Goal: Task Accomplishment & Management: Use online tool/utility

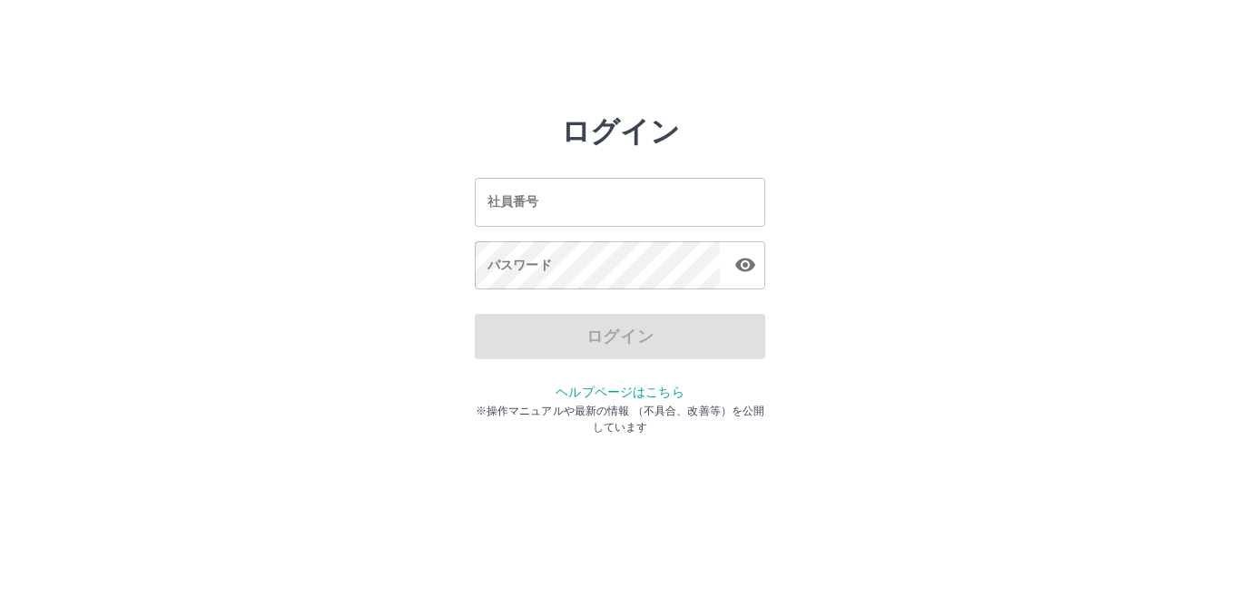
drag, startPoint x: 1022, startPoint y: 159, endPoint x: 1017, endPoint y: 55, distance: 103.6
click at [1017, 55] on html "ログイン 社員番号 社員番号 パスワード パスワード ログイン ヘルプページはこちら ※操作マニュアルや最新の情報 （不具合、改善等）を公開しています" at bounding box center [620, 202] width 1240 height 405
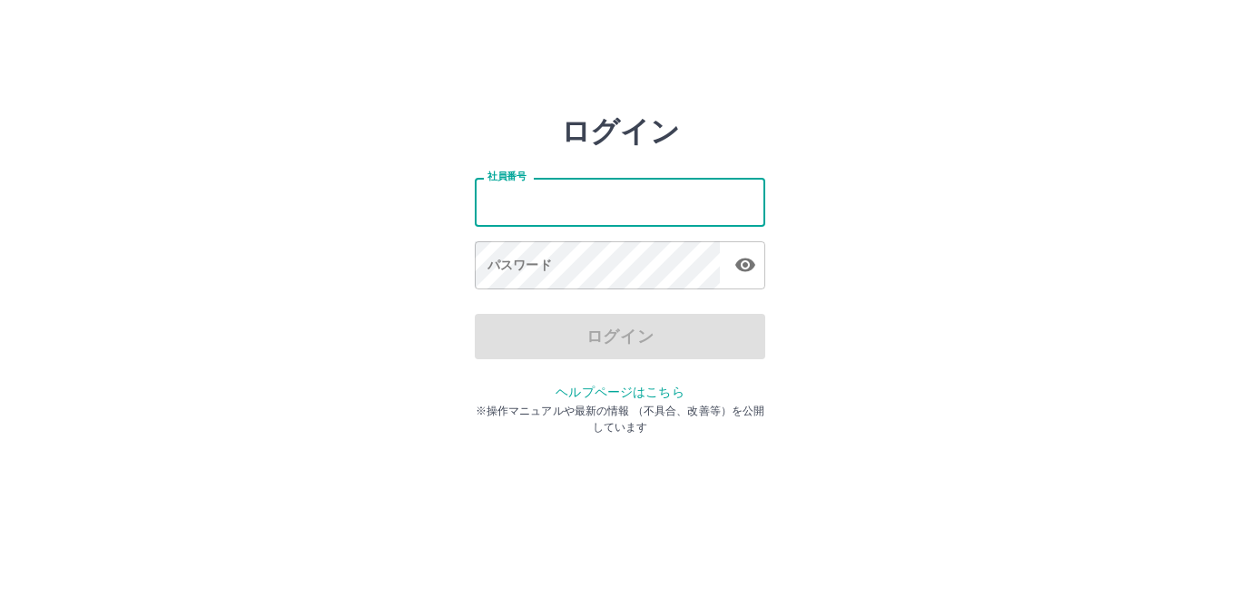
click at [722, 211] on input "社員番号" at bounding box center [620, 202] width 290 height 48
type input "*******"
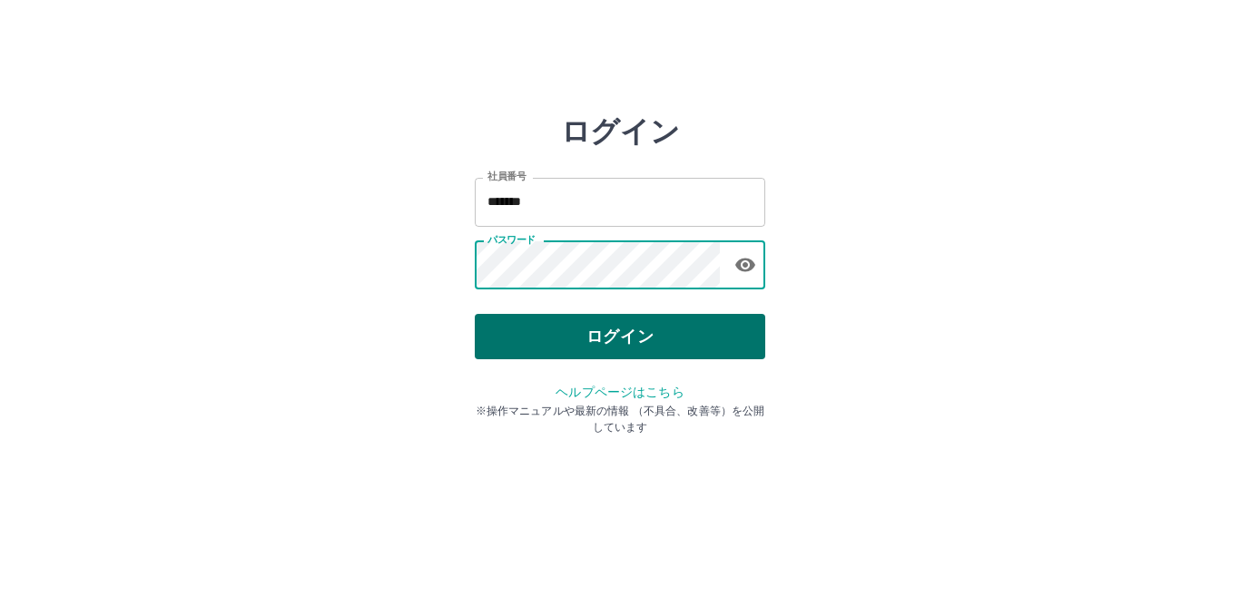
click at [653, 322] on button "ログイン" at bounding box center [620, 336] width 290 height 45
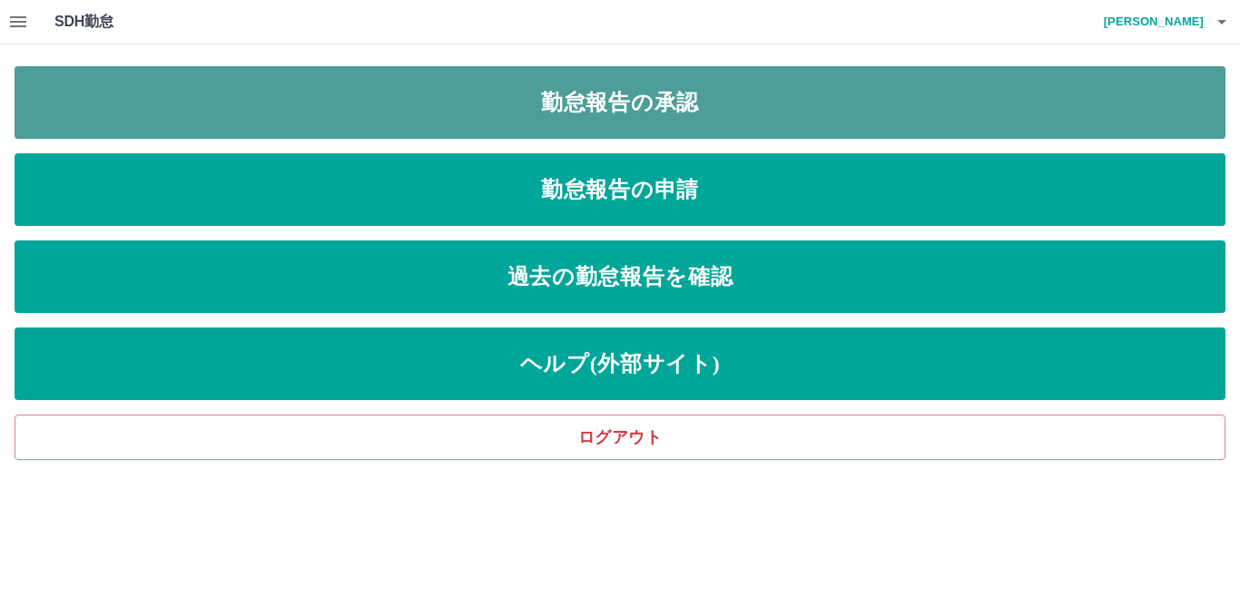
click at [418, 97] on link "勤怠報告の承認" at bounding box center [620, 102] width 1211 height 73
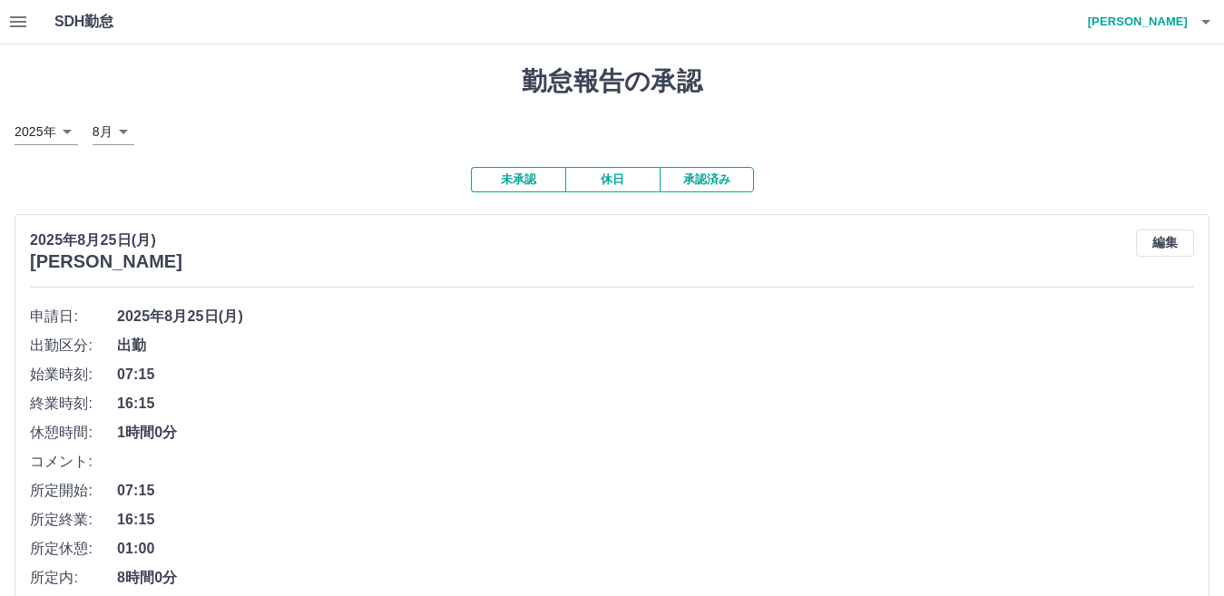
click at [10, 27] on icon "button" at bounding box center [18, 21] width 16 height 11
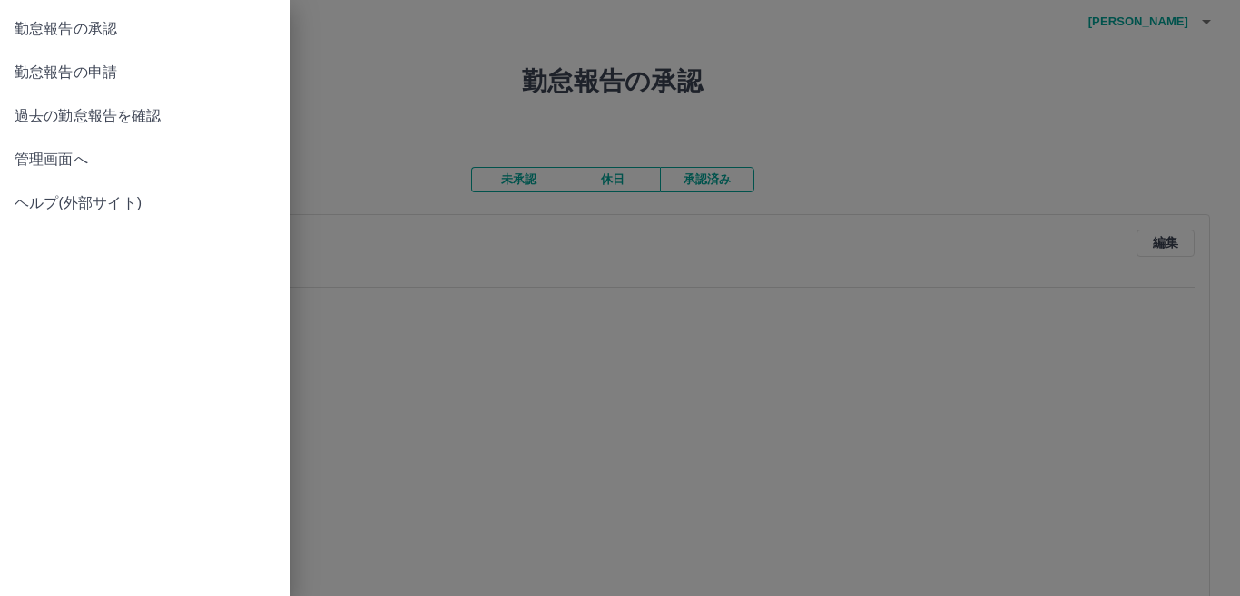
click at [124, 162] on span "管理画面へ" at bounding box center [145, 160] width 261 height 22
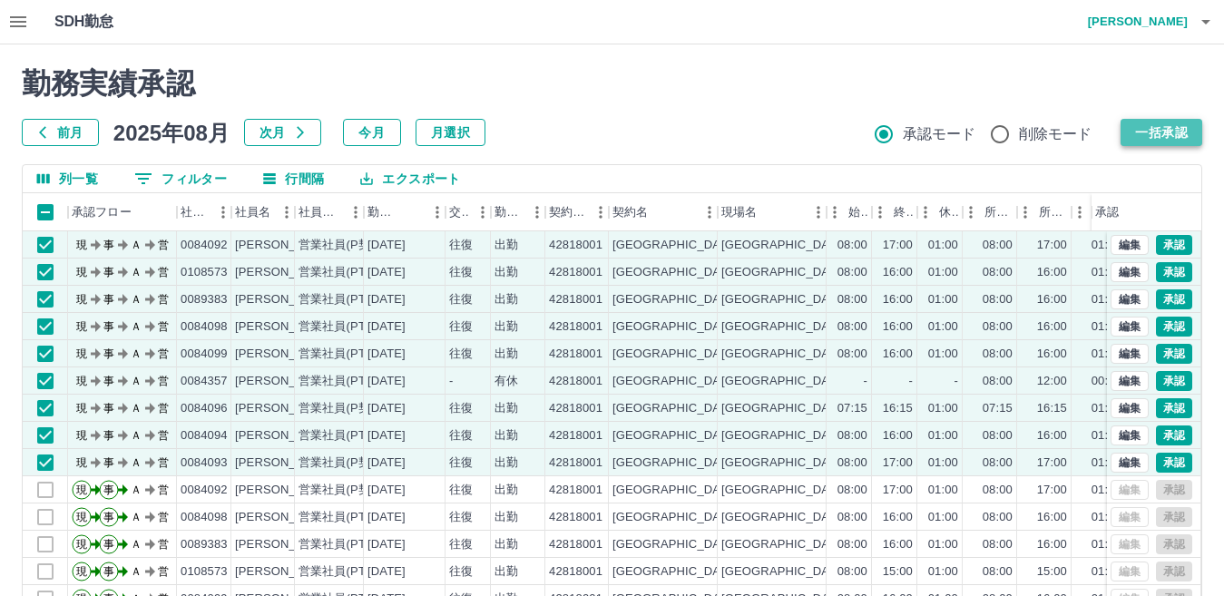
click at [1141, 138] on button "一括承認" at bounding box center [1162, 132] width 82 height 27
